Goal: Task Accomplishment & Management: Manage account settings

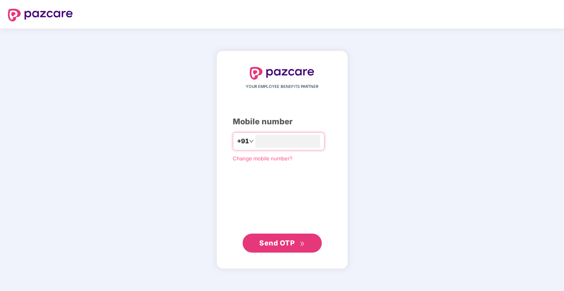
type input "**********"
click at [291, 242] on span "Send OTP" at bounding box center [276, 243] width 35 height 8
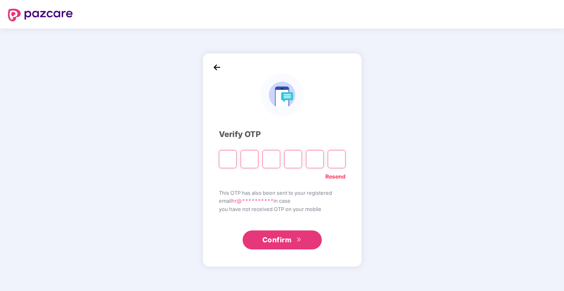
type input "*"
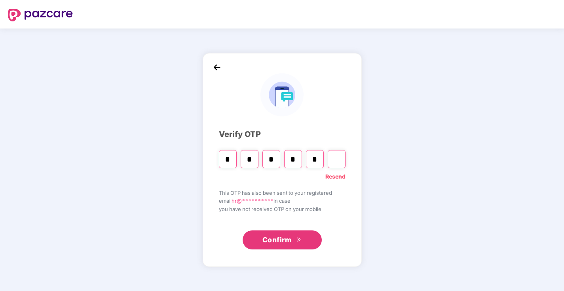
type input "*"
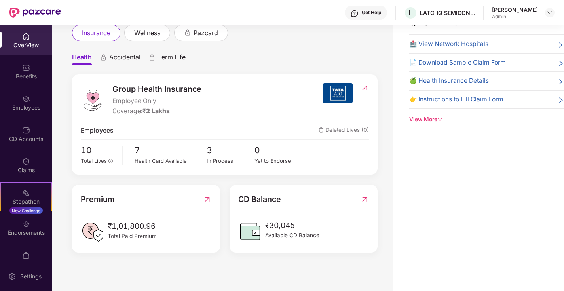
scroll to position [25, 0]
click at [28, 105] on div "Employees" at bounding box center [26, 108] width 52 height 8
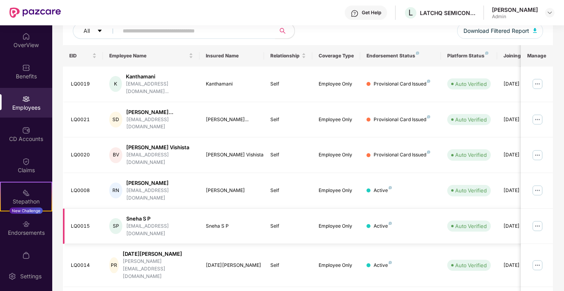
scroll to position [132, 0]
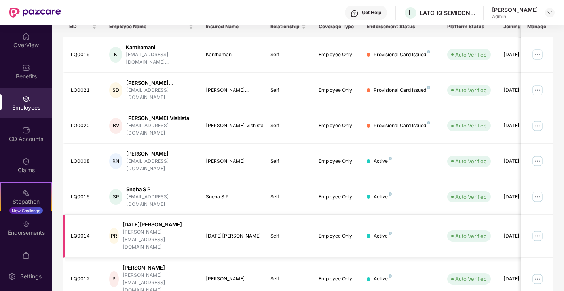
click at [539, 230] on img at bounding box center [537, 236] width 13 height 13
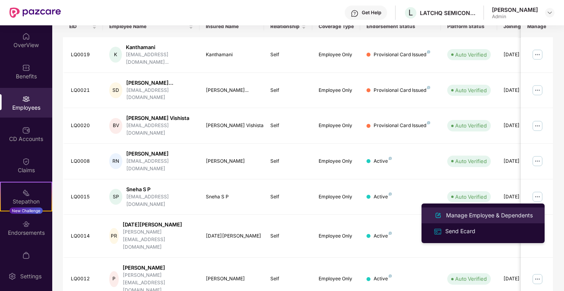
click at [478, 218] on div "Manage Employee & Dependents" at bounding box center [490, 215] width 90 height 9
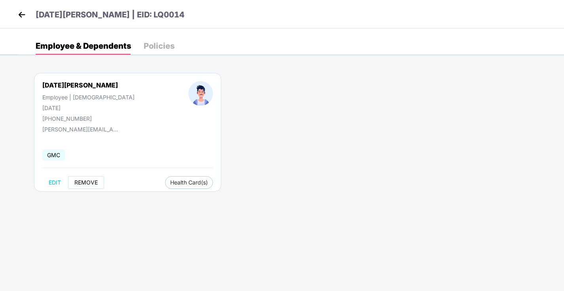
click at [86, 183] on span "REMOVE" at bounding box center [85, 182] width 23 height 6
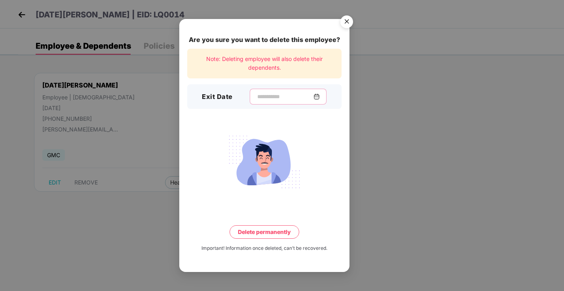
click at [257, 97] on input at bounding box center [285, 97] width 57 height 8
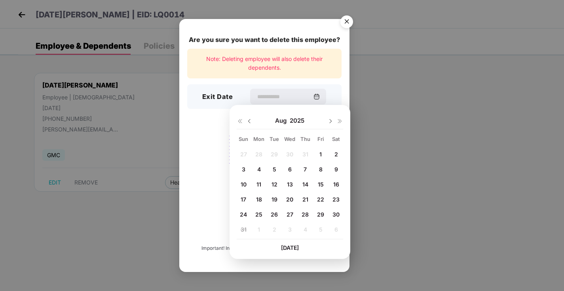
click at [276, 186] on span "12" at bounding box center [275, 184] width 6 height 7
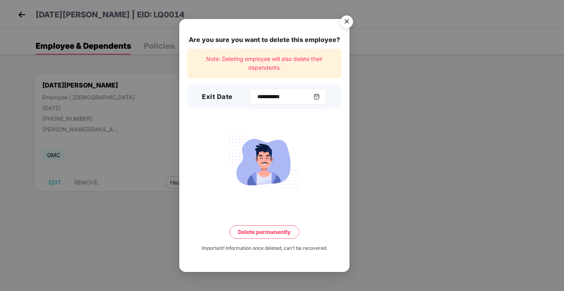
click at [320, 97] on img at bounding box center [317, 96] width 6 height 6
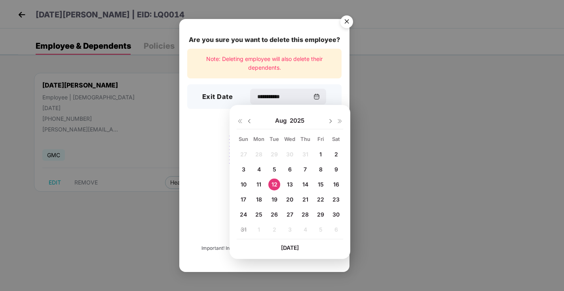
click at [291, 185] on span "13" at bounding box center [290, 184] width 6 height 7
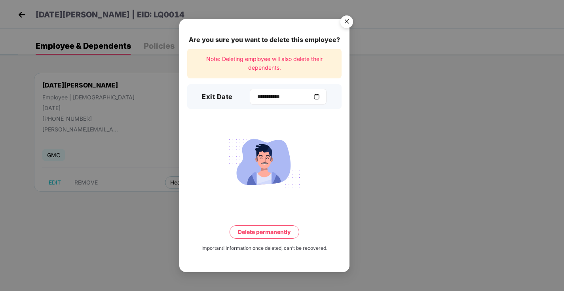
click at [320, 97] on img at bounding box center [317, 96] width 6 height 6
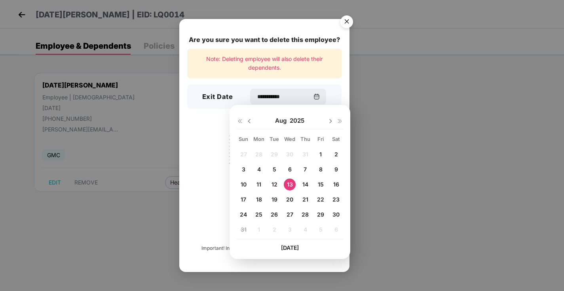
click at [277, 185] on span "12" at bounding box center [275, 184] width 6 height 7
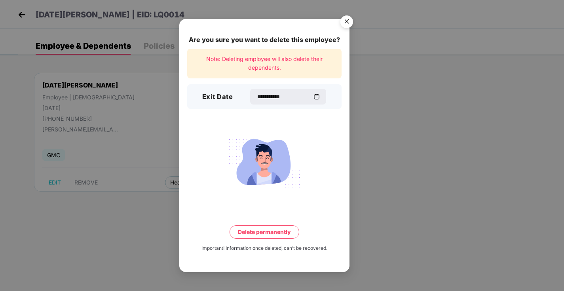
type input "**********"
click at [276, 232] on button "Delete permanently" at bounding box center [265, 231] width 70 height 13
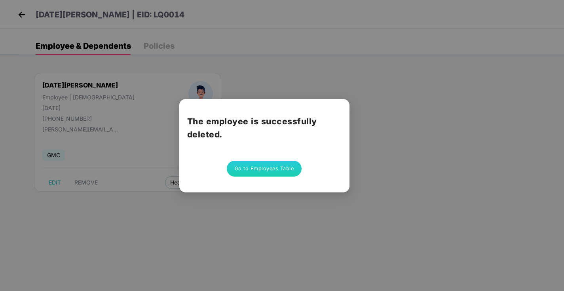
click at [274, 171] on button "Go to Employees Table" at bounding box center [264, 169] width 75 height 16
